Goal: Information Seeking & Learning: Check status

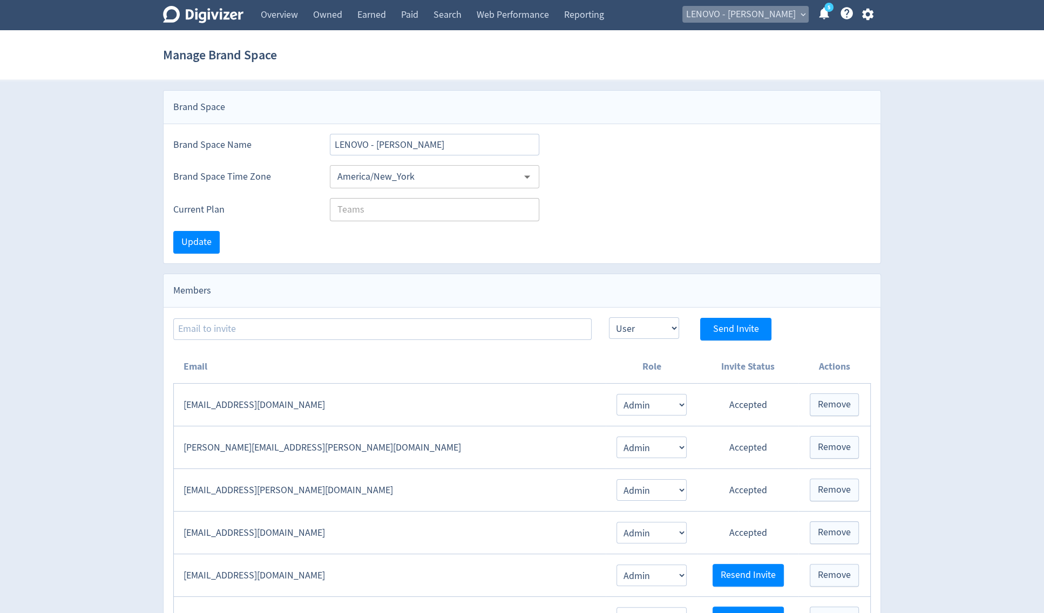
click at [778, 21] on span "LENOVO - [PERSON_NAME]" at bounding box center [741, 14] width 110 height 17
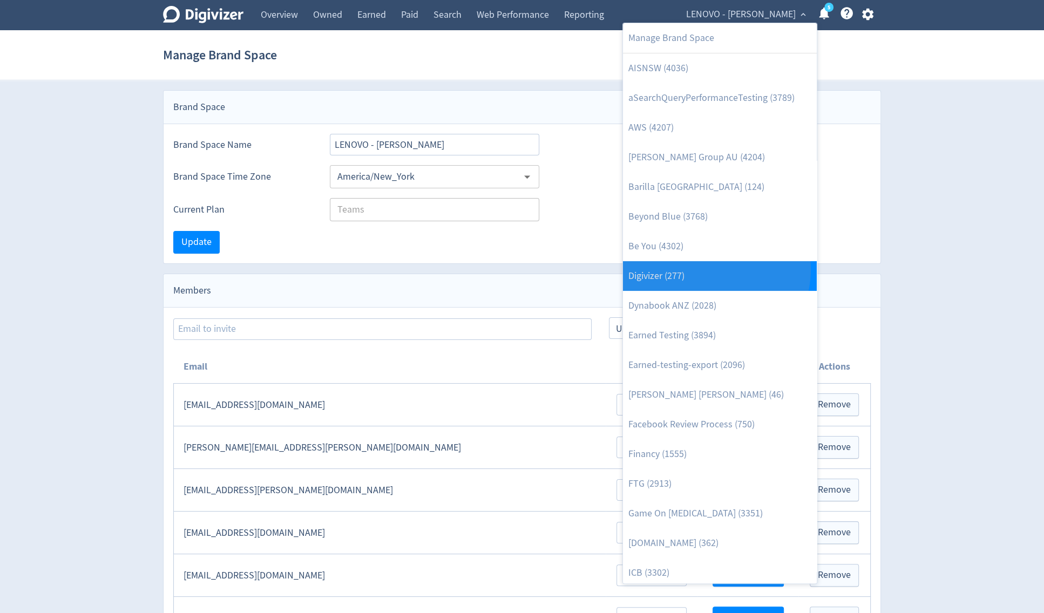
click at [707, 269] on link "Digivizer (277)" at bounding box center [720, 276] width 194 height 30
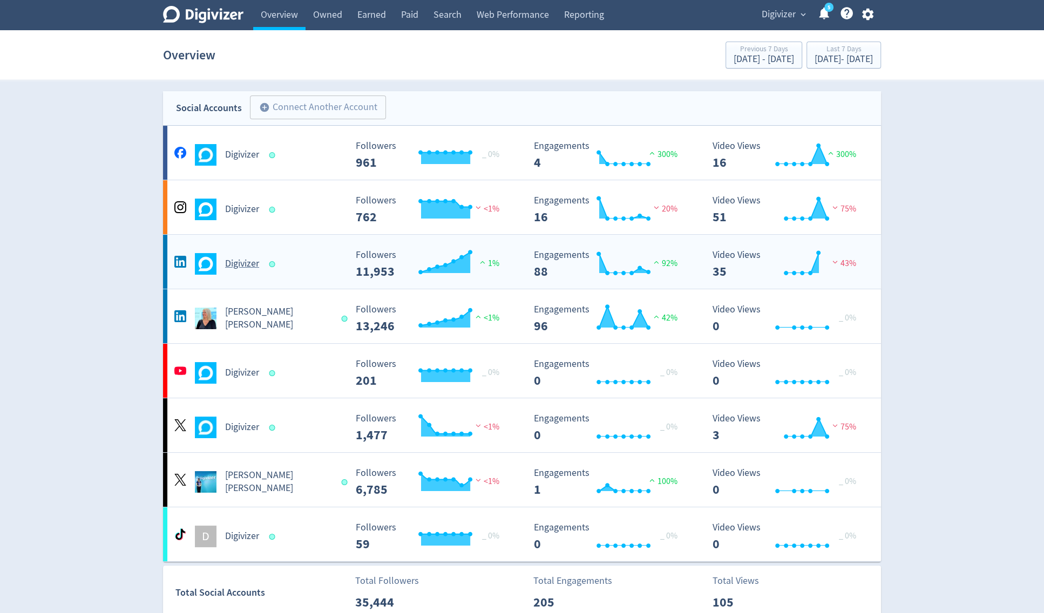
click at [238, 258] on h5 "Digivizer" at bounding box center [242, 264] width 34 height 13
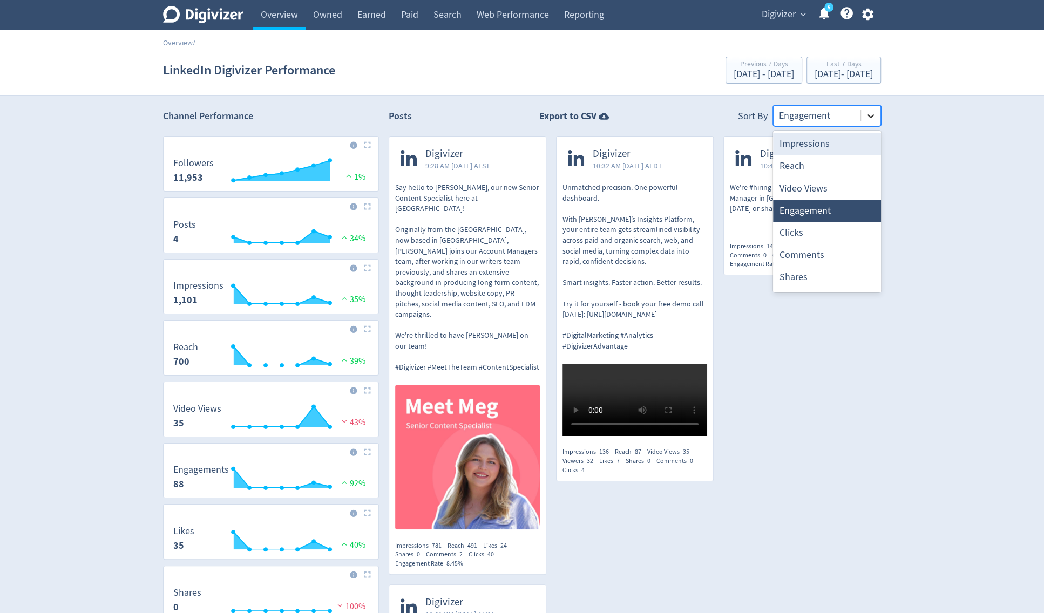
click at [865, 113] on div at bounding box center [870, 115] width 19 height 19
click at [300, 9] on link "Overview" at bounding box center [279, 15] width 52 height 30
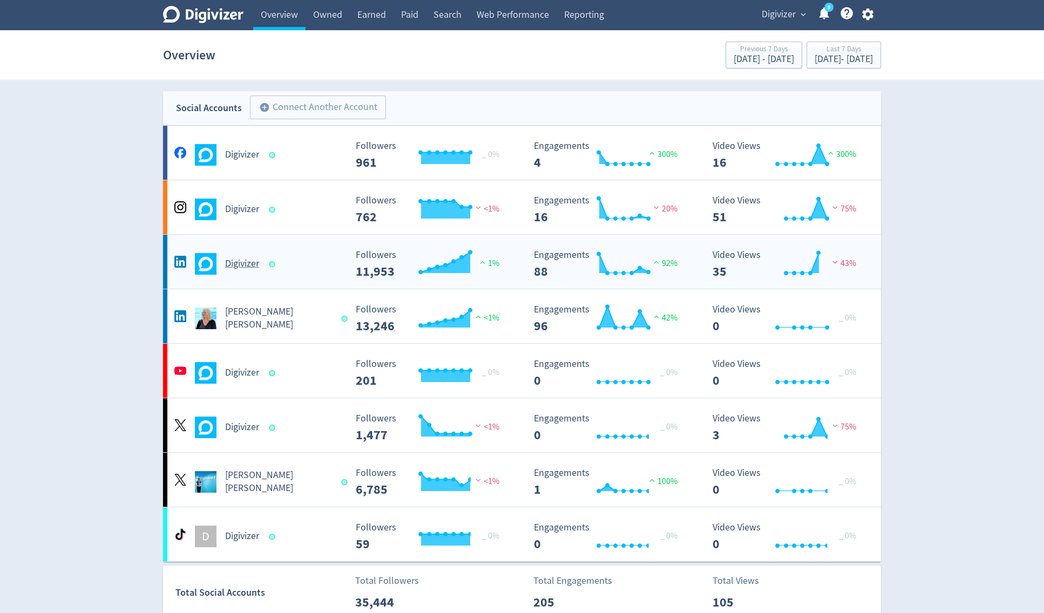
click at [249, 265] on h5 "Digivizer" at bounding box center [242, 264] width 34 height 13
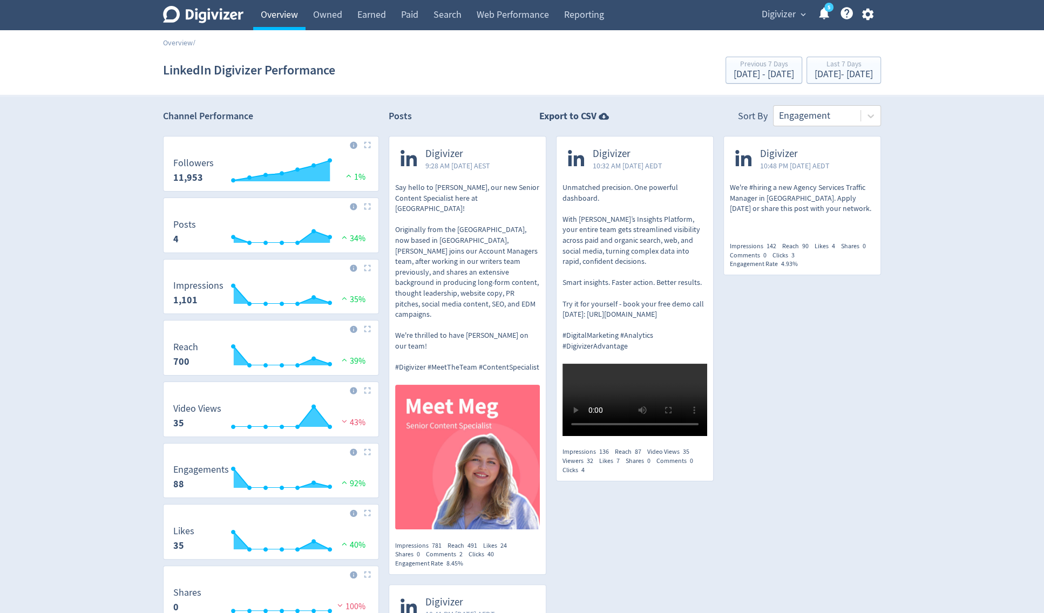
click at [267, 16] on link "Overview" at bounding box center [279, 15] width 52 height 30
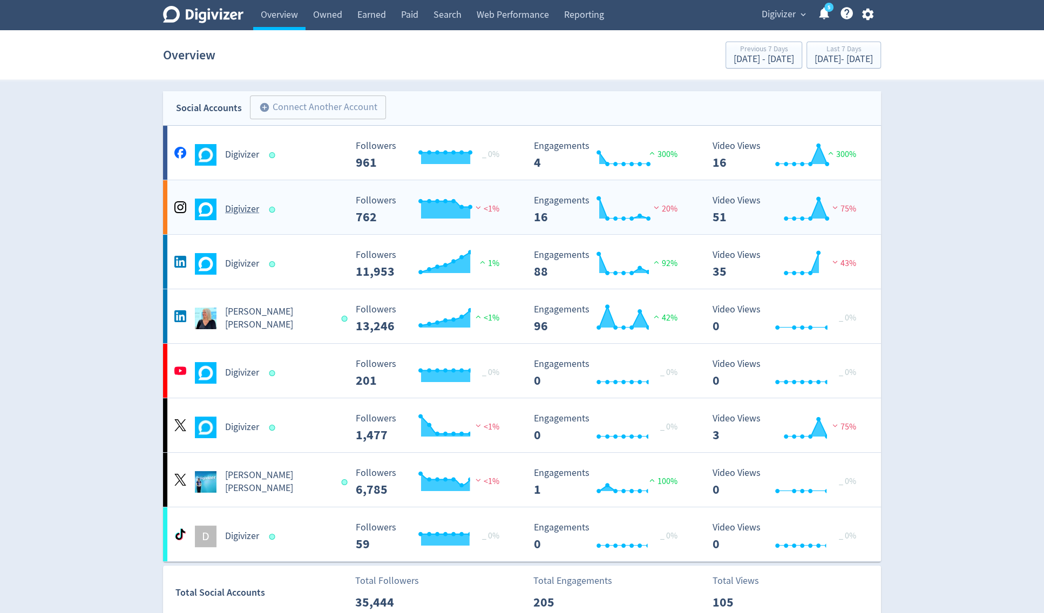
click at [238, 200] on div "Digivizer" at bounding box center [259, 210] width 174 height 22
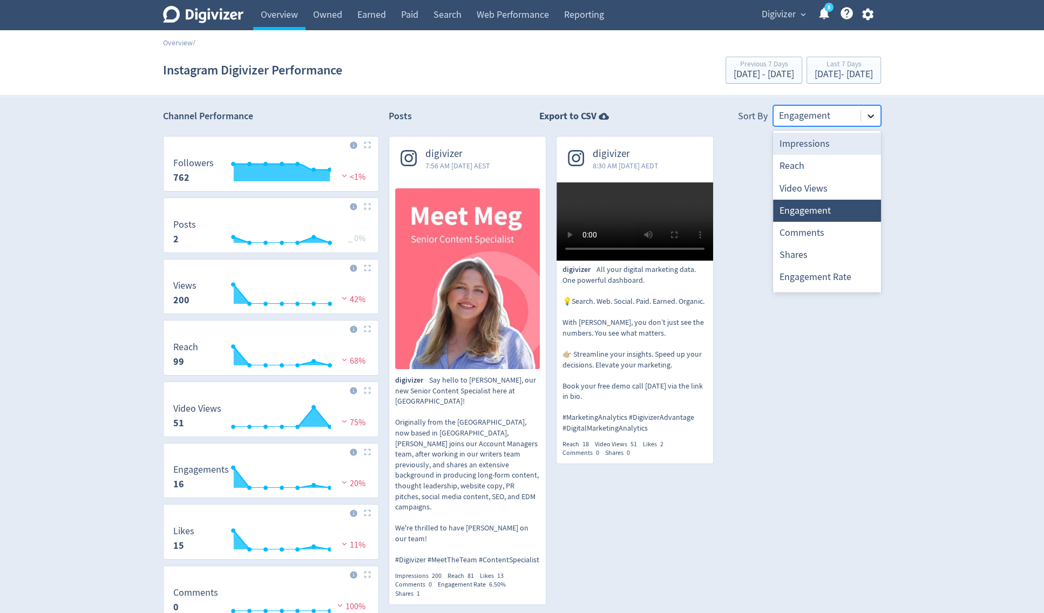
click at [873, 117] on icon at bounding box center [870, 116] width 11 height 11
click at [270, 12] on link "Overview" at bounding box center [279, 15] width 52 height 30
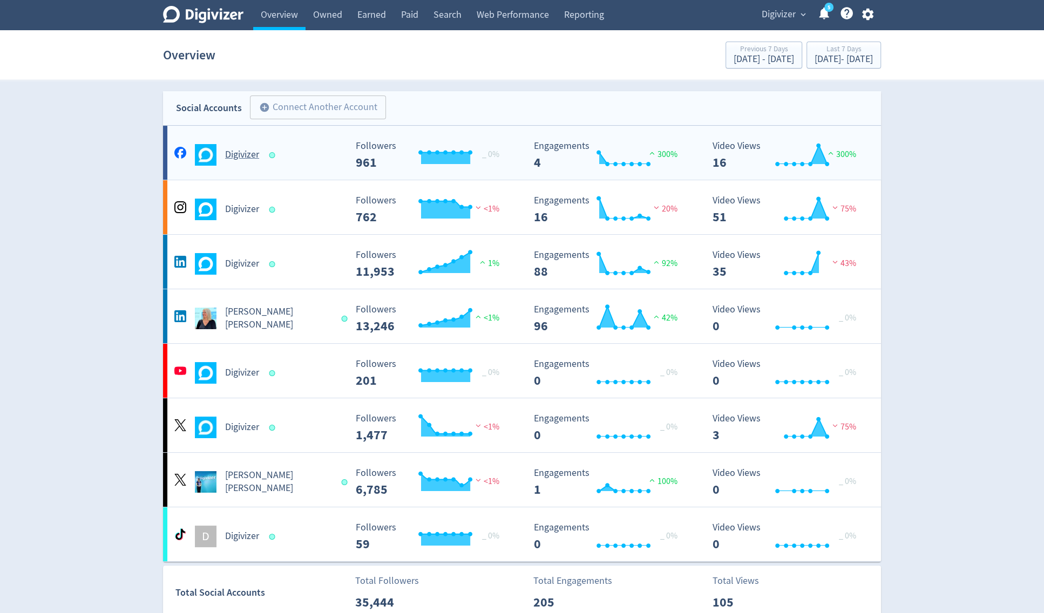
click at [258, 159] on h5 "Digivizer" at bounding box center [242, 154] width 34 height 13
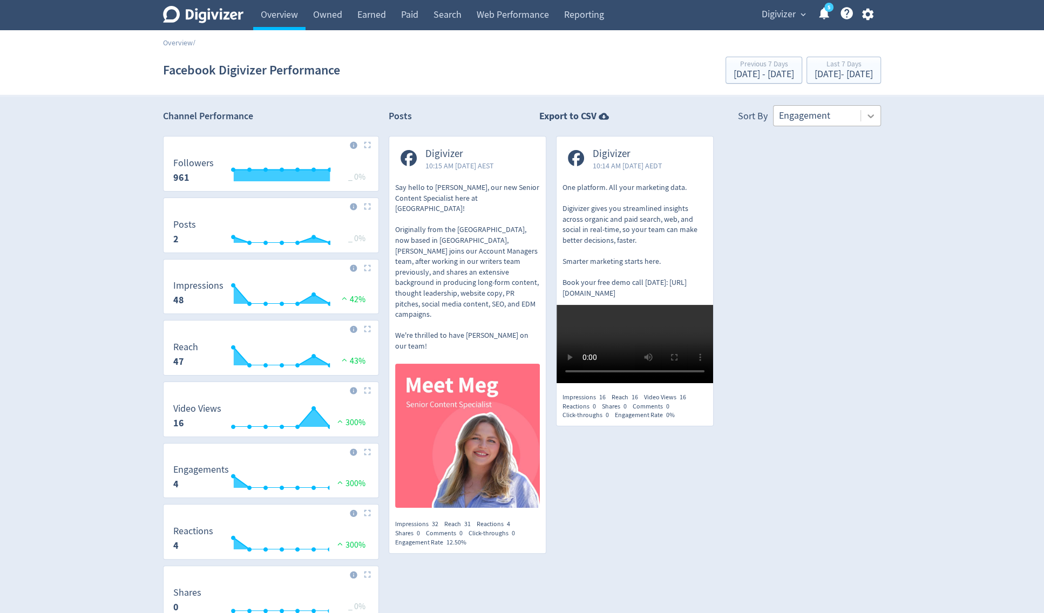
click at [869, 111] on icon at bounding box center [870, 116] width 11 height 11
click at [294, 16] on link "Overview" at bounding box center [279, 15] width 52 height 30
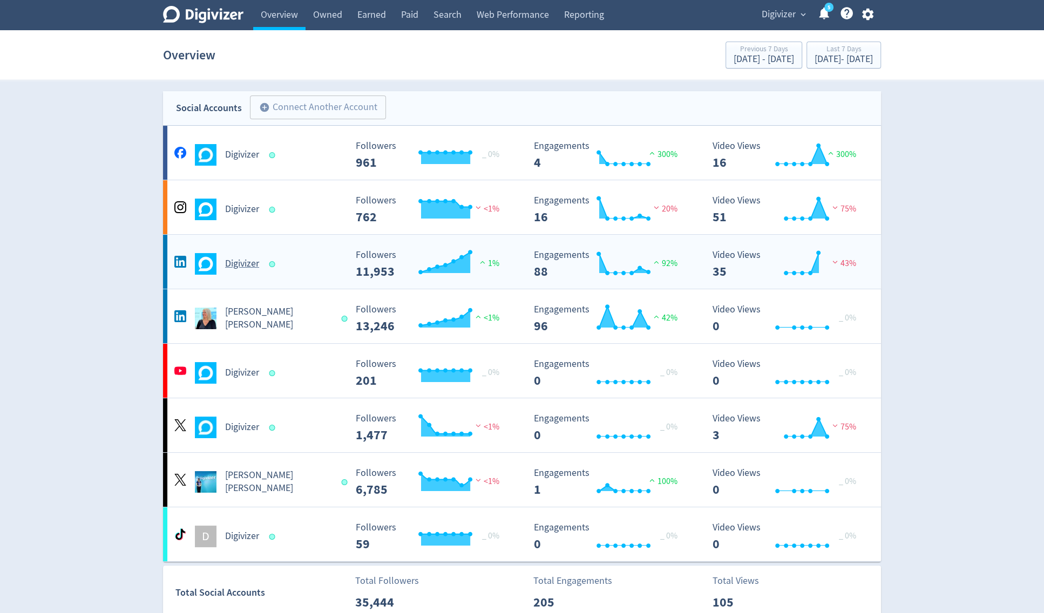
click at [256, 267] on h5 "Digivizer" at bounding box center [242, 264] width 34 height 13
